Goal: Entertainment & Leisure: Consume media (video, audio)

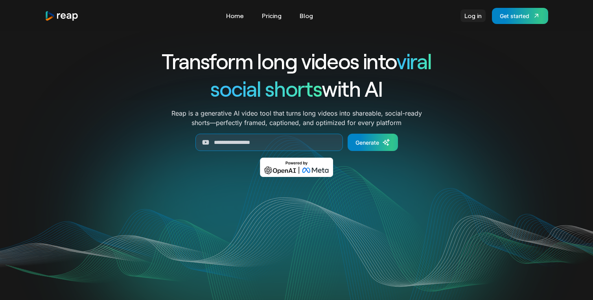
click at [466, 17] on link "Log in" at bounding box center [472, 15] width 25 height 13
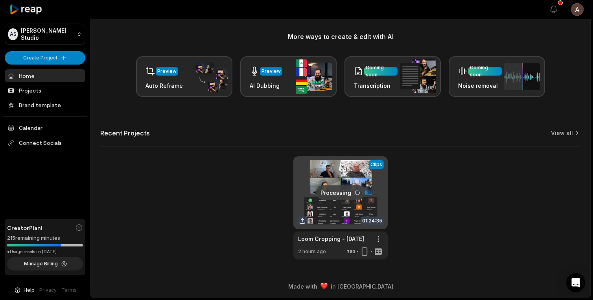
scroll to position [93, 0]
click at [27, 77] on link "Home" at bounding box center [45, 75] width 81 height 13
click at [359, 221] on link at bounding box center [340, 208] width 94 height 103
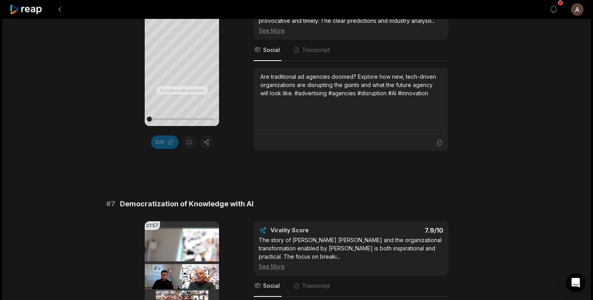
scroll to position [2178, 0]
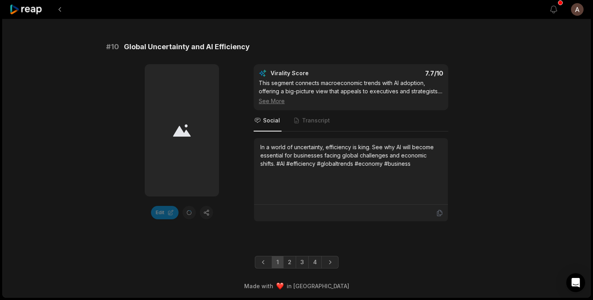
click at [341, 177] on div "In a world of uncertainty, efficiency is king. See why AI will become essential…" at bounding box center [350, 171] width 181 height 57
click at [339, 153] on div "In a world of uncertainty, efficiency is king. See why AI will become essential…" at bounding box center [350, 155] width 181 height 25
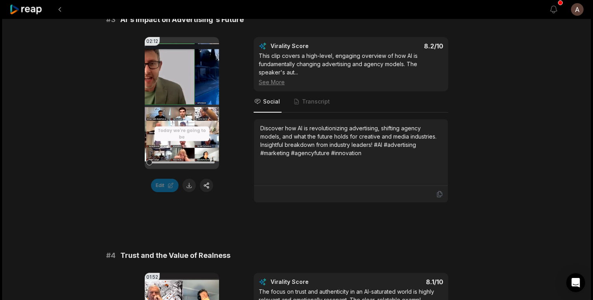
scroll to position [0, 0]
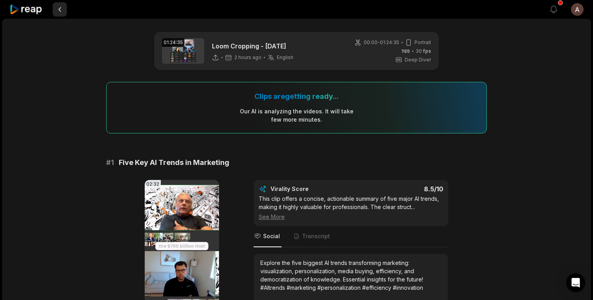
click at [61, 8] on button at bounding box center [60, 9] width 14 height 14
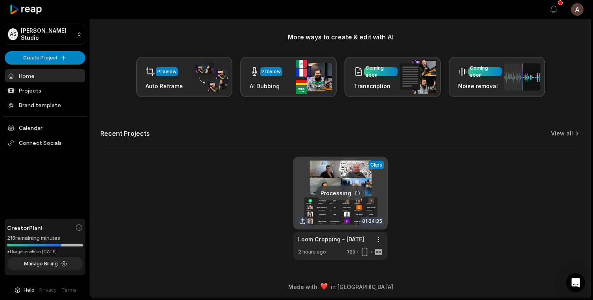
click at [338, 208] on link at bounding box center [340, 208] width 94 height 103
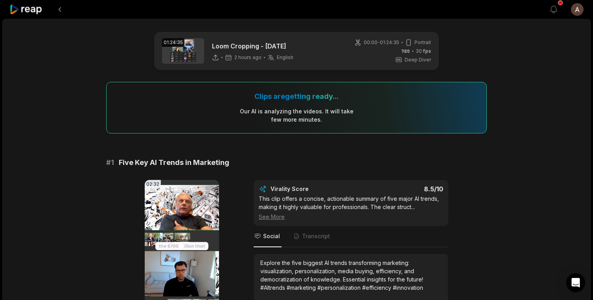
click at [180, 221] on video "Your browser does not support mp4 format." at bounding box center [182, 246] width 74 height 132
